Goal: Complete application form

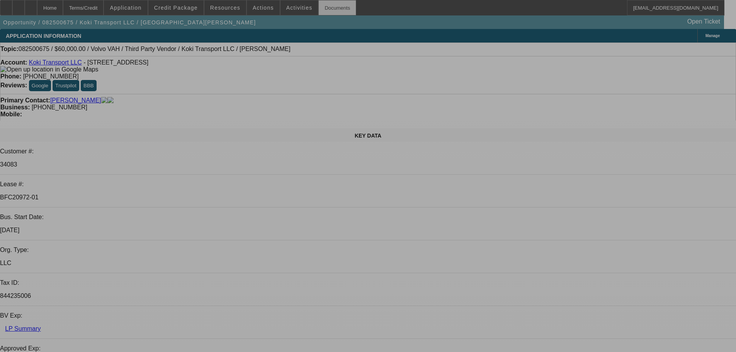
select select "0.2"
select select "2"
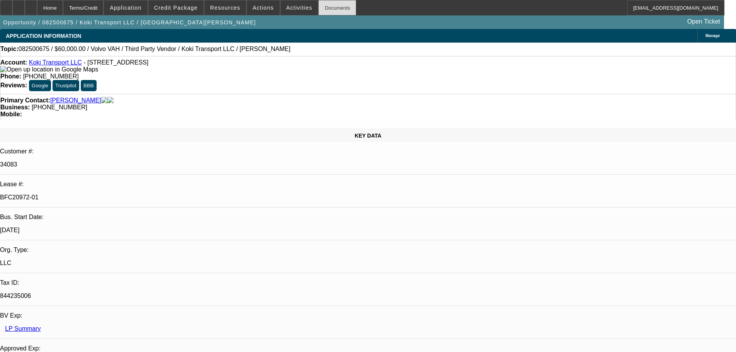
select select "2"
select select "0"
select select "6"
select select "0"
select select "2"
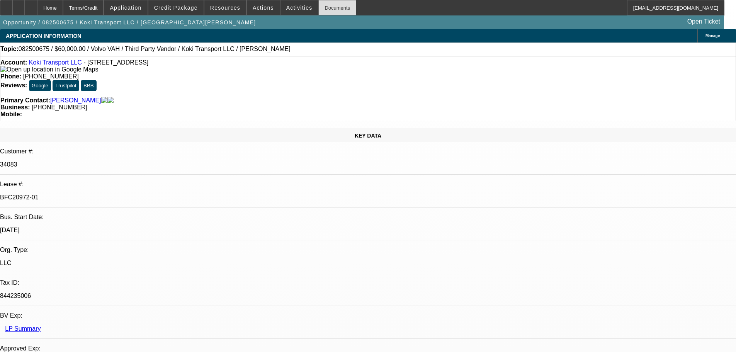
select select "2"
select select "0.1"
select select "4"
select select "0.2"
select select "2"
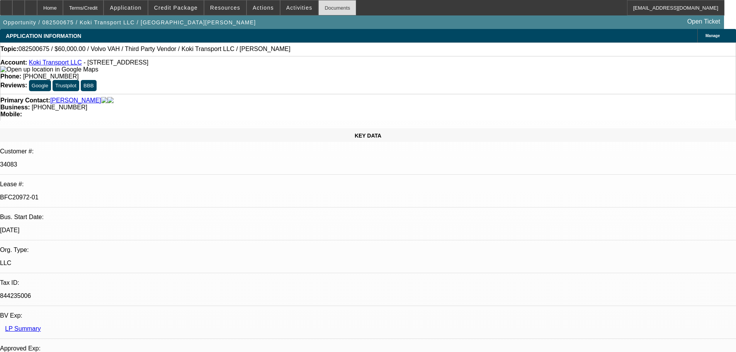
select select "2"
select select "0.1"
select select "4"
select select "0.15"
select select "2"
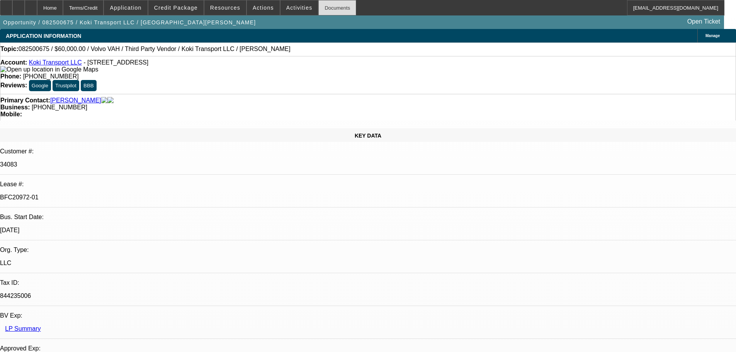
select select "2"
select select "0.1"
select select "4"
click at [333, 8] on div "Documents" at bounding box center [337, 7] width 38 height 15
